Goal: Transaction & Acquisition: Purchase product/service

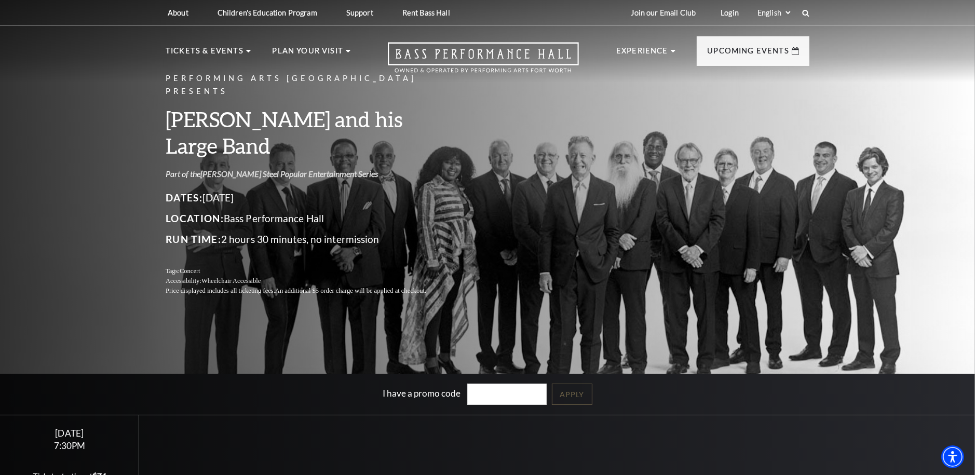
click at [287, 169] on link "[PERSON_NAME] Steel Popular Entertainment Series" at bounding box center [289, 174] width 178 height 10
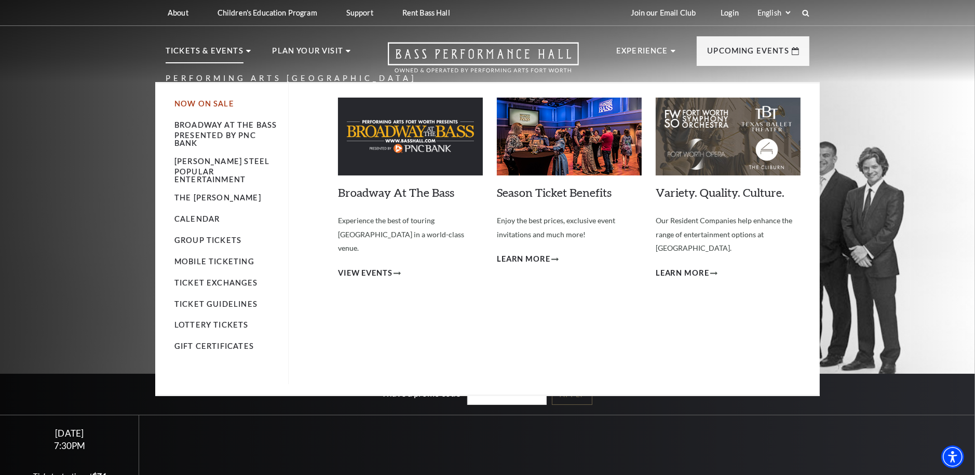
click at [199, 107] on link "Now On Sale" at bounding box center [204, 103] width 60 height 9
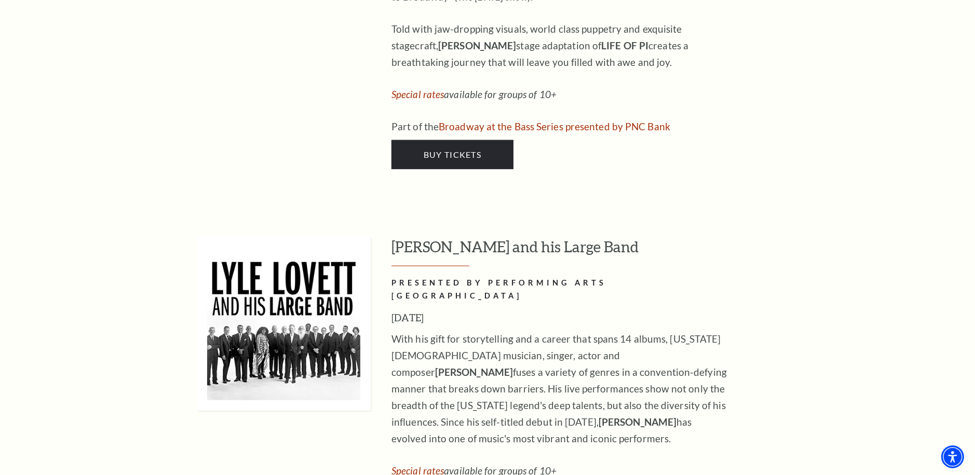
scroll to position [1402, 0]
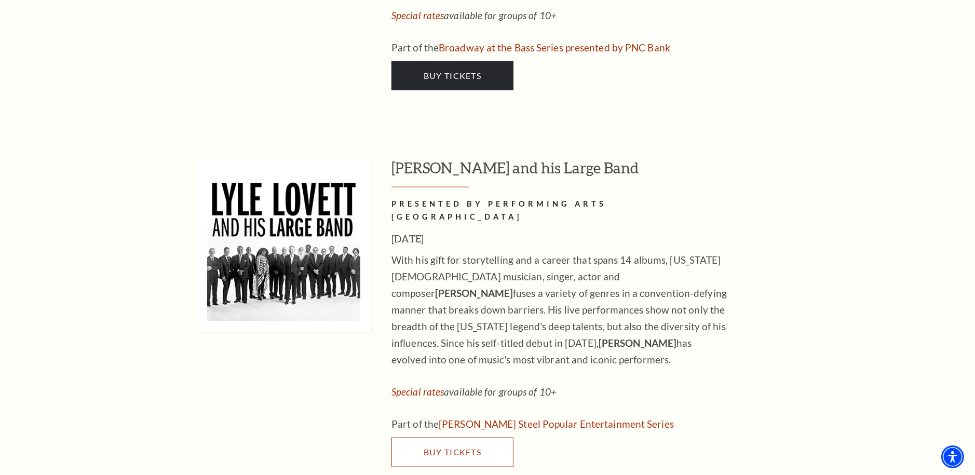
click at [453, 447] on span "Buy Tickets" at bounding box center [453, 452] width 58 height 10
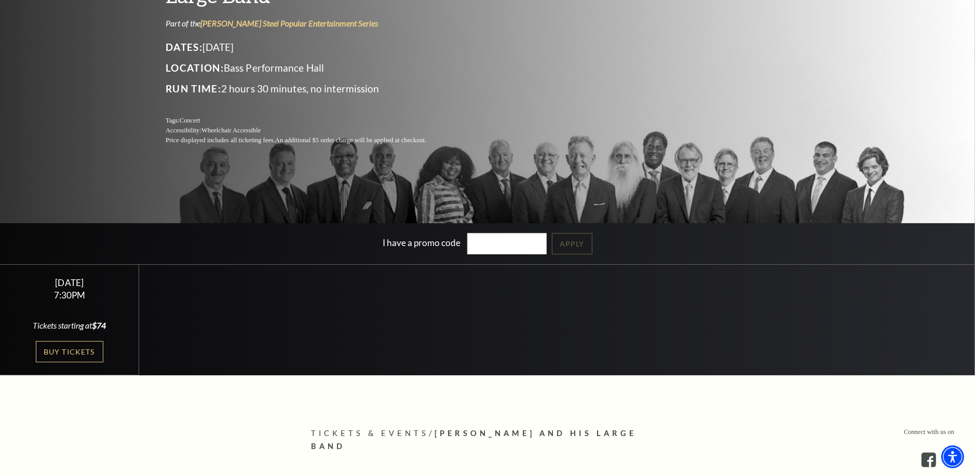
scroll to position [156, 0]
